Goal: Book appointment/travel/reservation

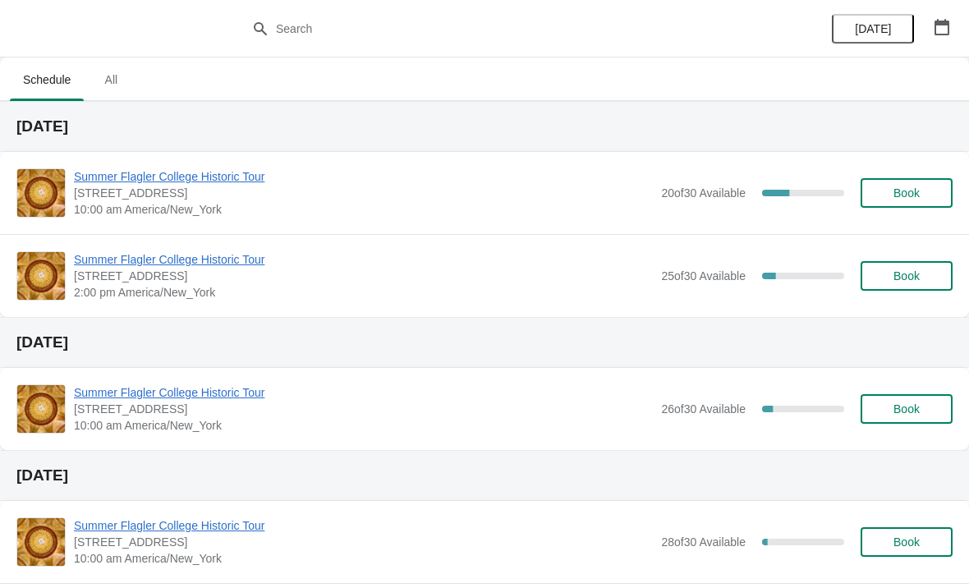
click at [926, 274] on span "Book" at bounding box center [907, 275] width 62 height 13
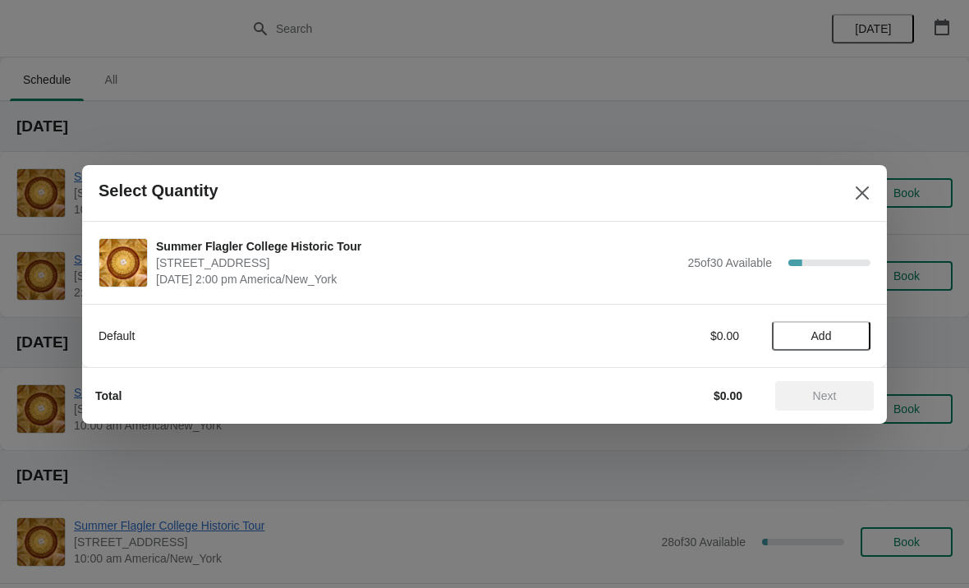
click at [838, 333] on span "Add" at bounding box center [821, 335] width 69 height 13
click at [857, 337] on icon at bounding box center [849, 335] width 17 height 17
click at [824, 401] on span "Next" at bounding box center [825, 395] width 24 height 13
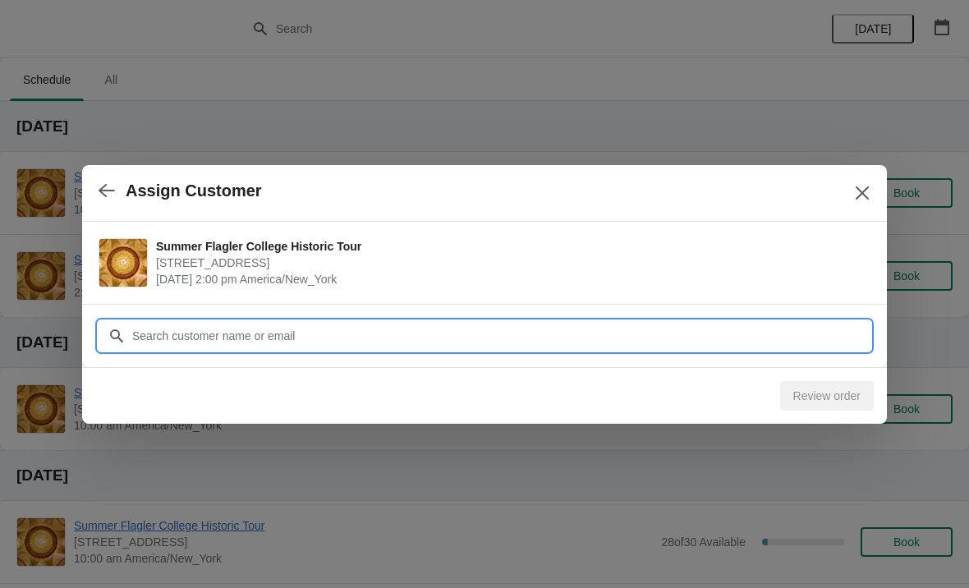
click at [793, 324] on input "Customer" at bounding box center [500, 336] width 739 height 30
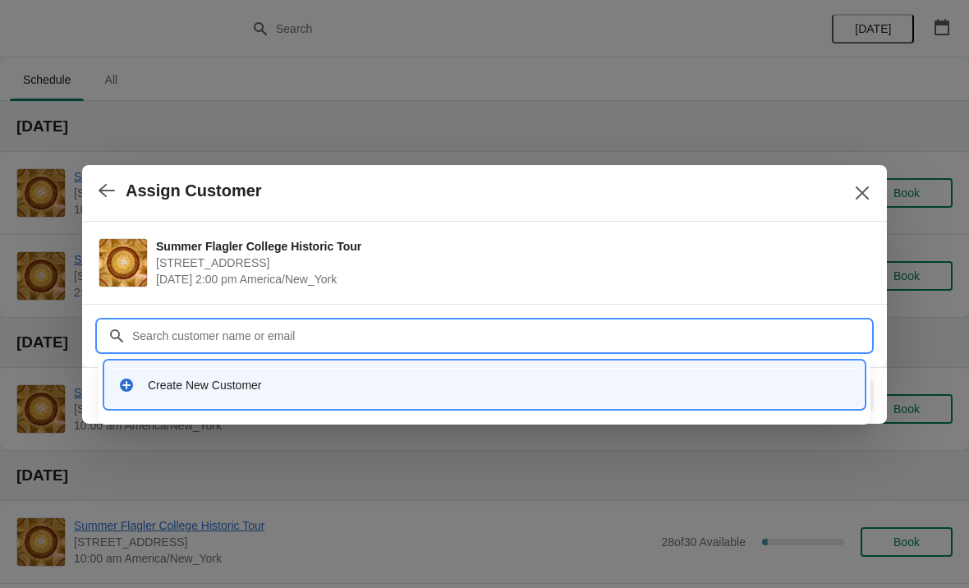
click at [162, 396] on div "Create New Customer" at bounding box center [485, 385] width 746 height 34
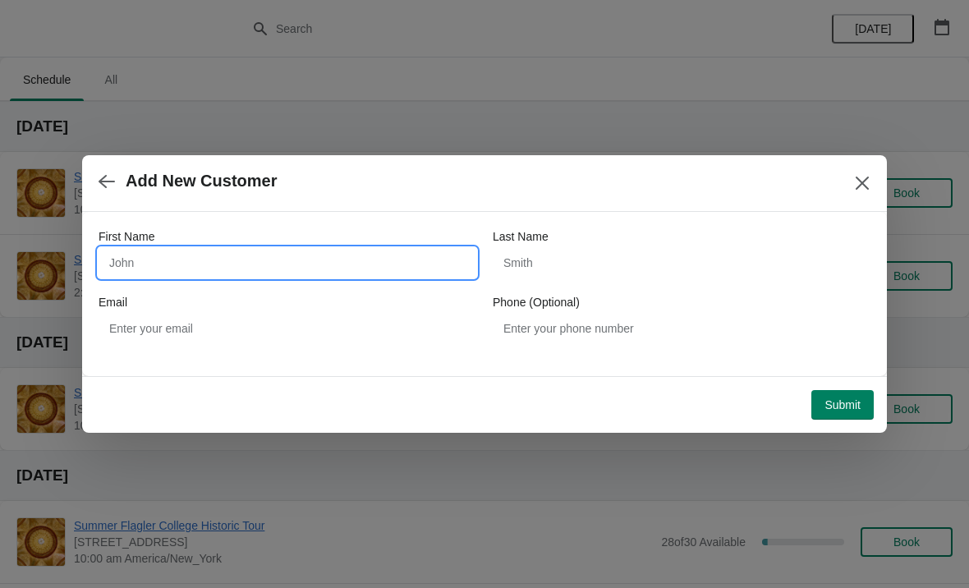
click at [368, 262] on input "First Name" at bounding box center [288, 263] width 378 height 30
type input "[PERSON_NAME]"
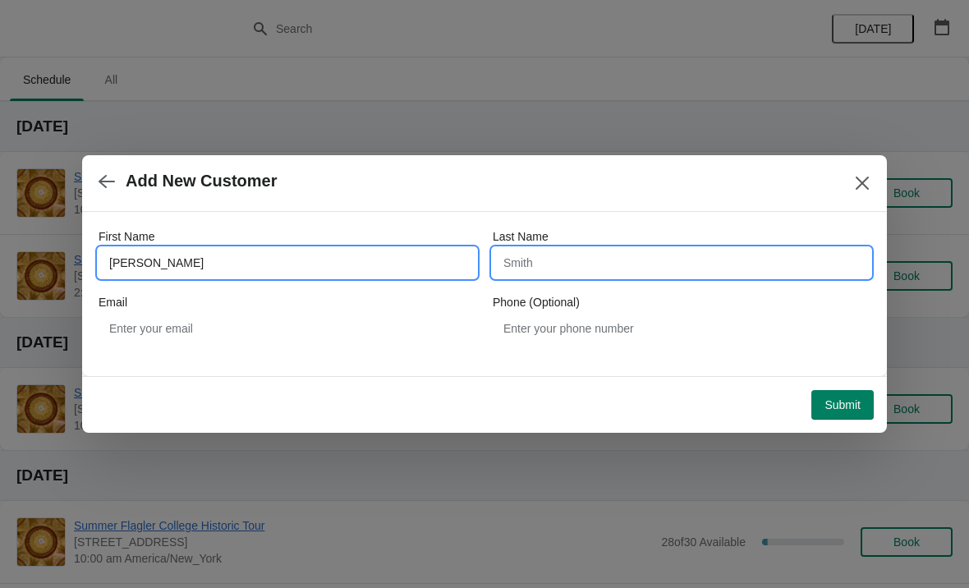
click at [612, 261] on input "Last Name" at bounding box center [682, 263] width 378 height 30
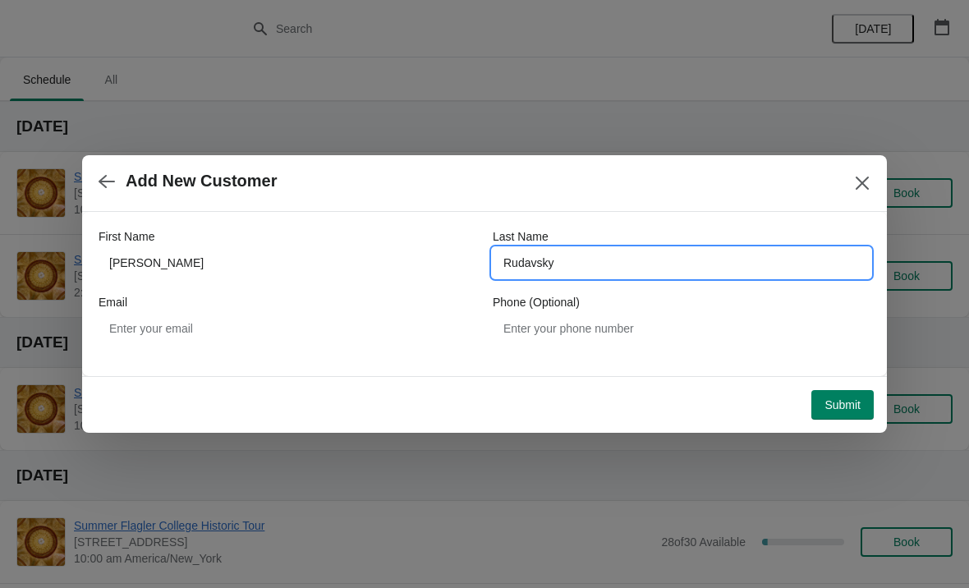
type input "Rudavsky"
click at [663, 180] on span "Add New Customer" at bounding box center [465, 181] width 733 height 19
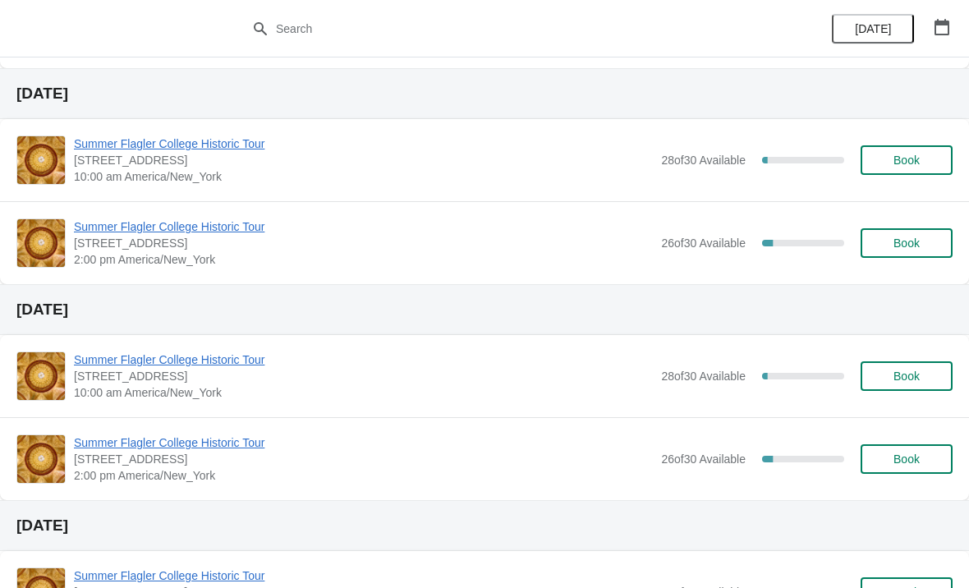
scroll to position [386, 0]
